Goal: Task Accomplishment & Management: Manage account settings

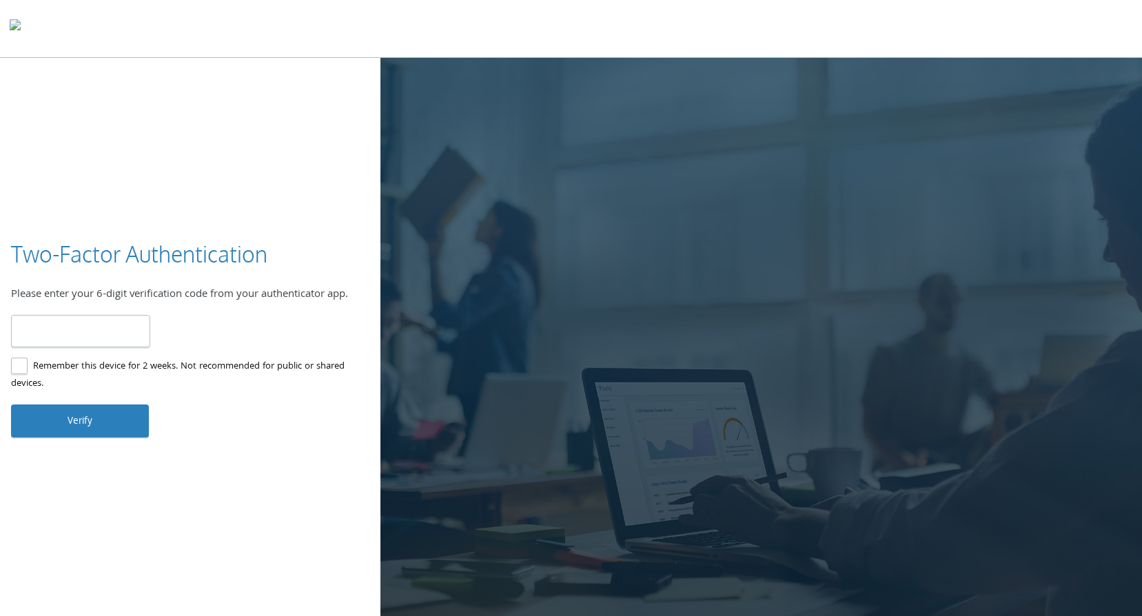
click at [21, 33] on img at bounding box center [15, 28] width 11 height 28
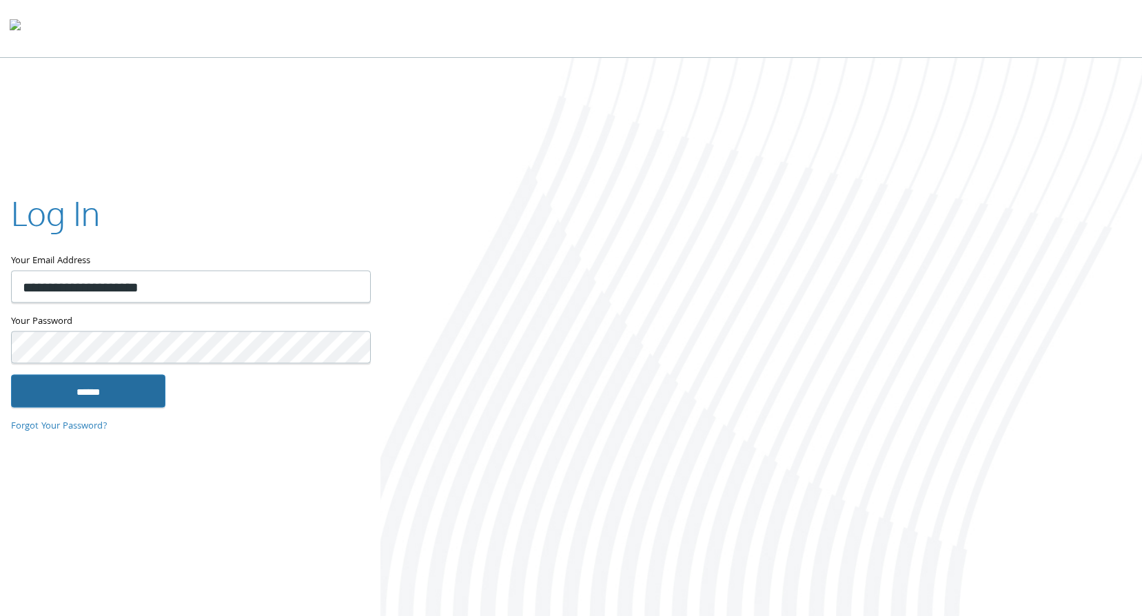
click at [74, 391] on input "******" at bounding box center [88, 391] width 154 height 33
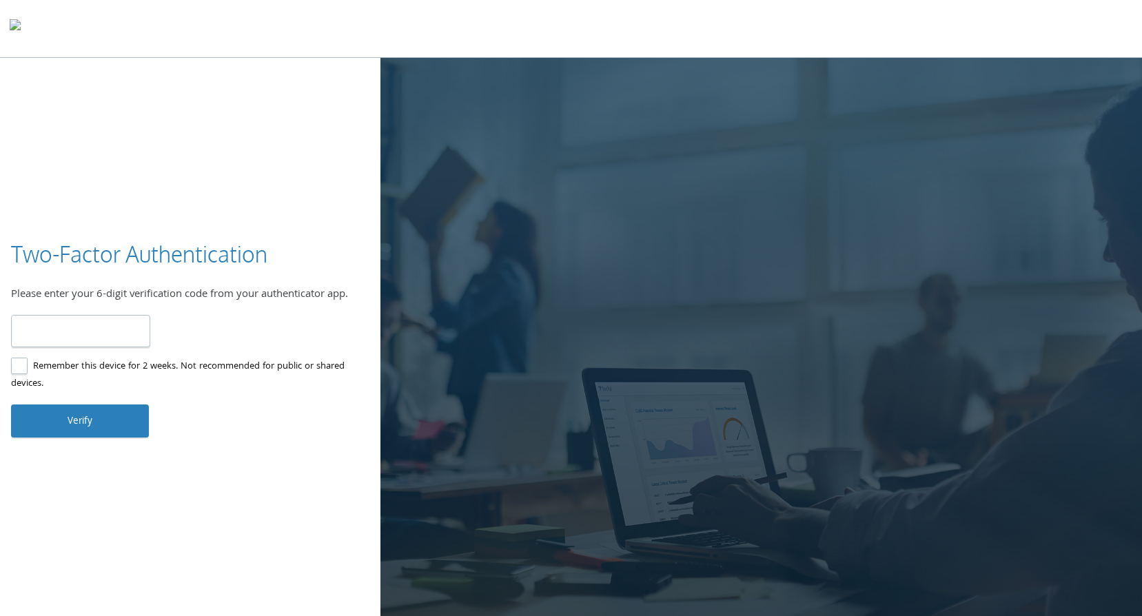
click at [81, 335] on input "number" at bounding box center [80, 331] width 139 height 32
type input "******"
